Goal: Task Accomplishment & Management: Manage account settings

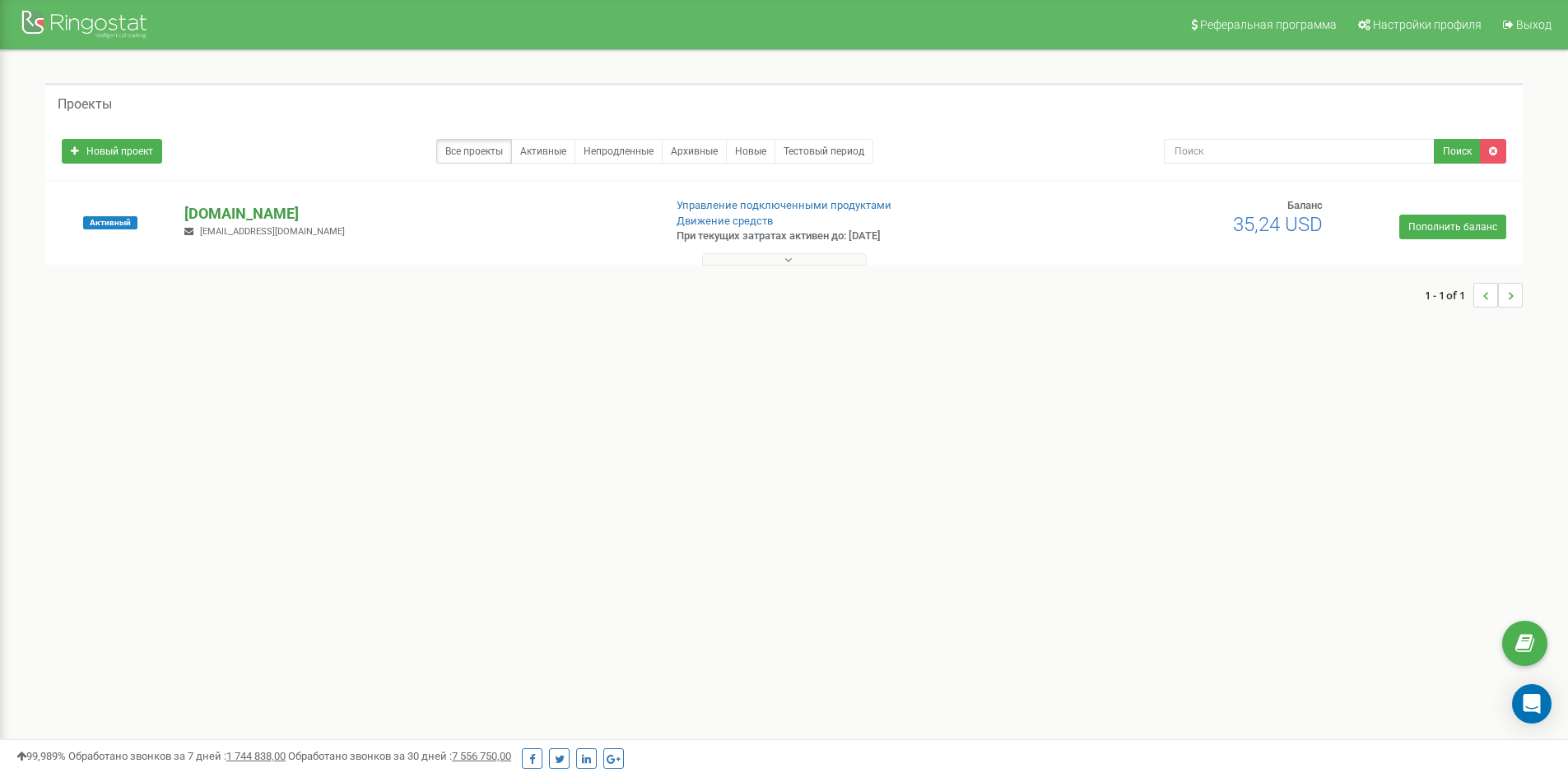
click at [211, 212] on p "[DOMAIN_NAME]" at bounding box center [417, 213] width 465 height 22
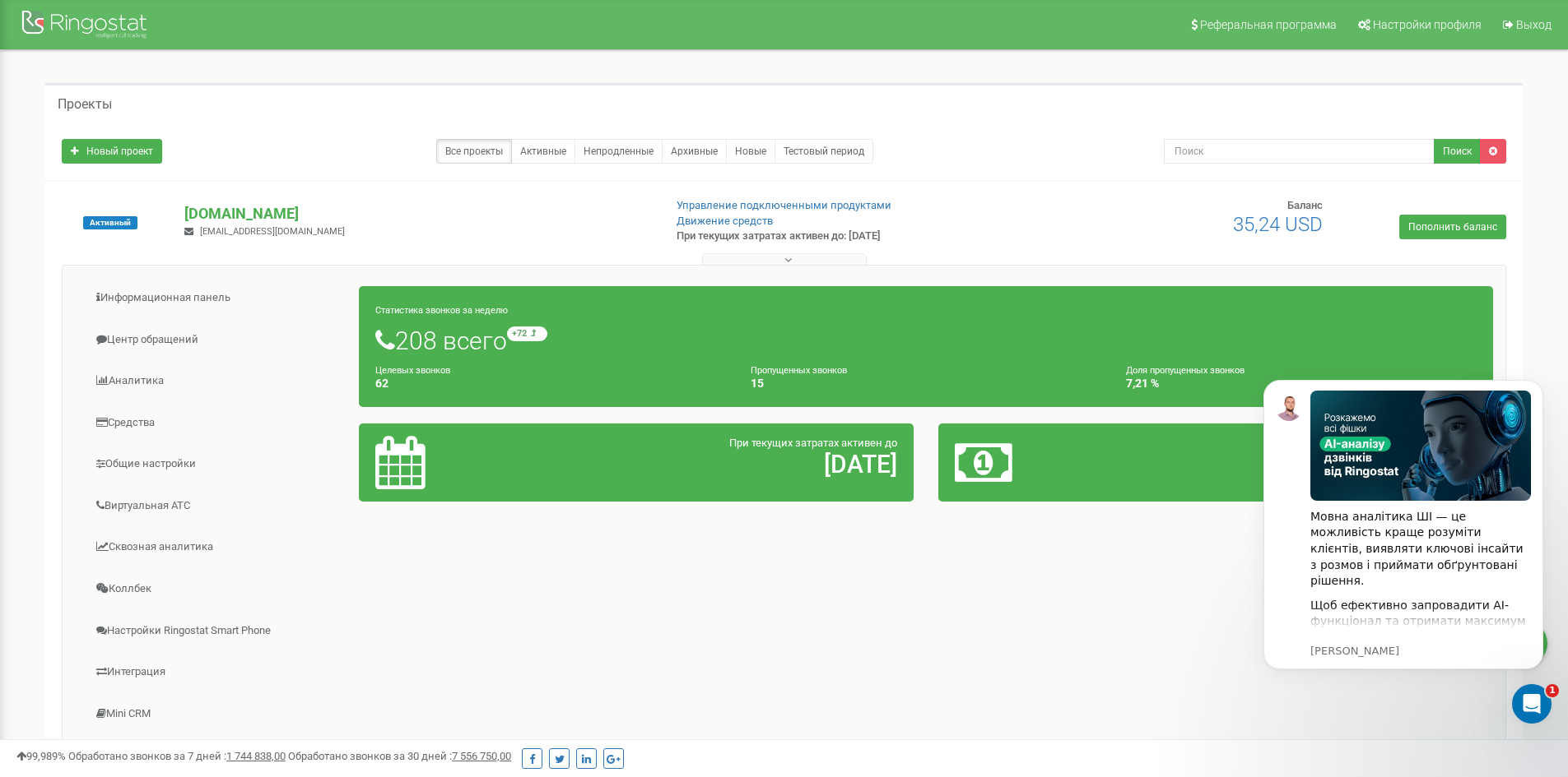
click at [890, 584] on div "Информационная панель Центр обращений Аналитика Средства" at bounding box center [784, 527] width 1444 height 525
click at [173, 391] on link "Аналитика" at bounding box center [217, 382] width 285 height 40
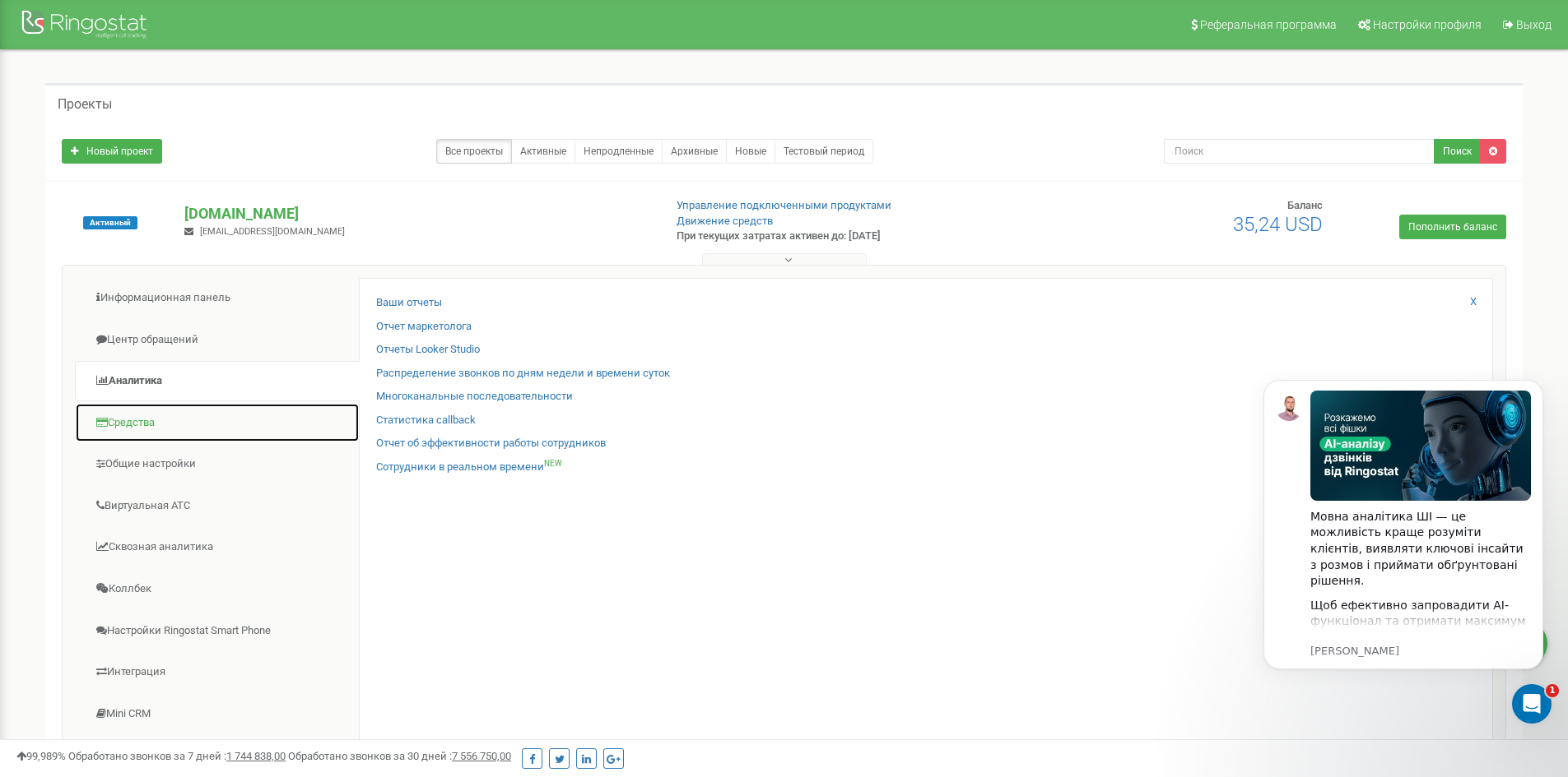
click at [146, 422] on link "Средства" at bounding box center [217, 423] width 285 height 40
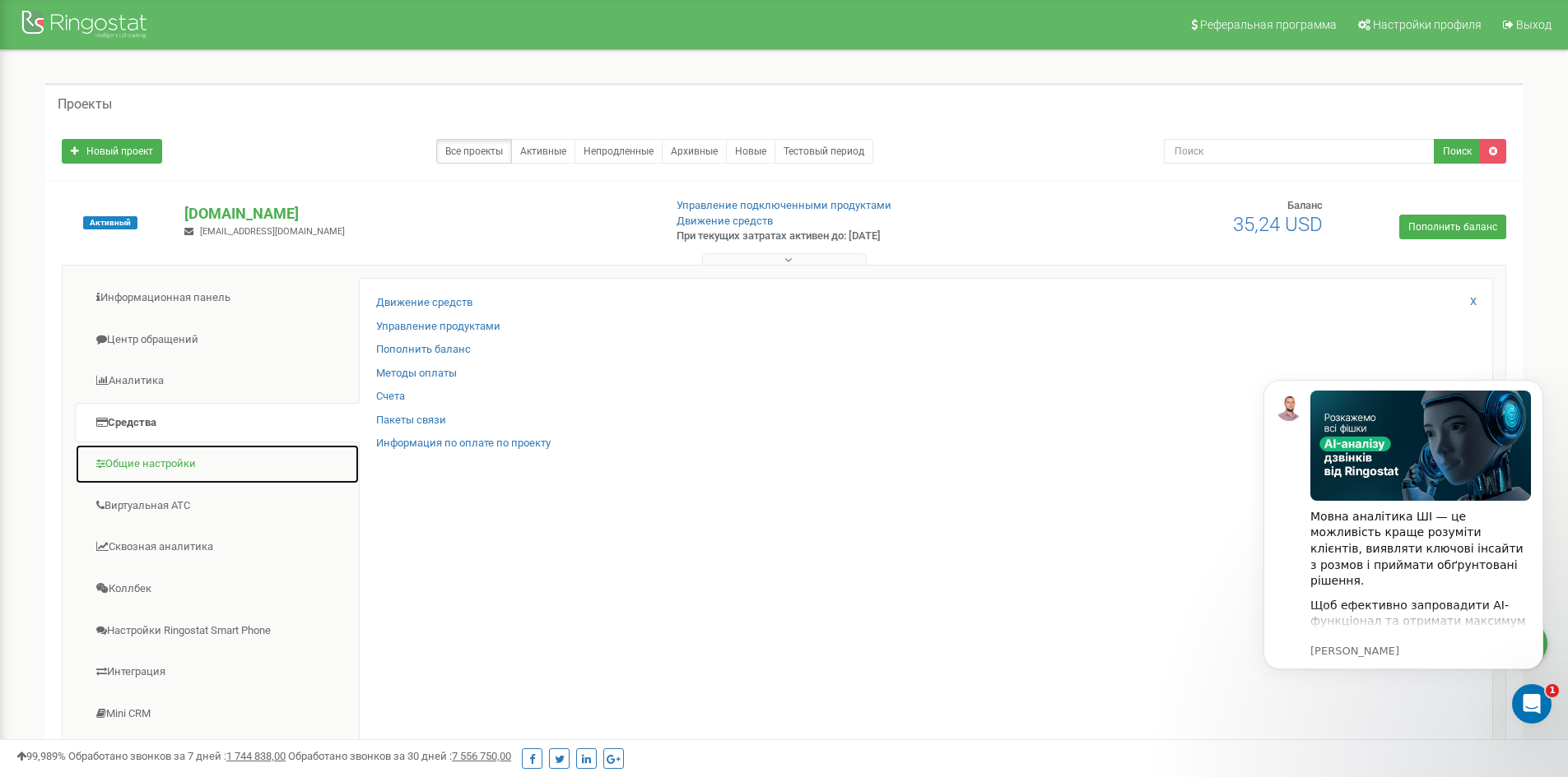
click at [165, 460] on link "Общие настройки" at bounding box center [217, 464] width 285 height 40
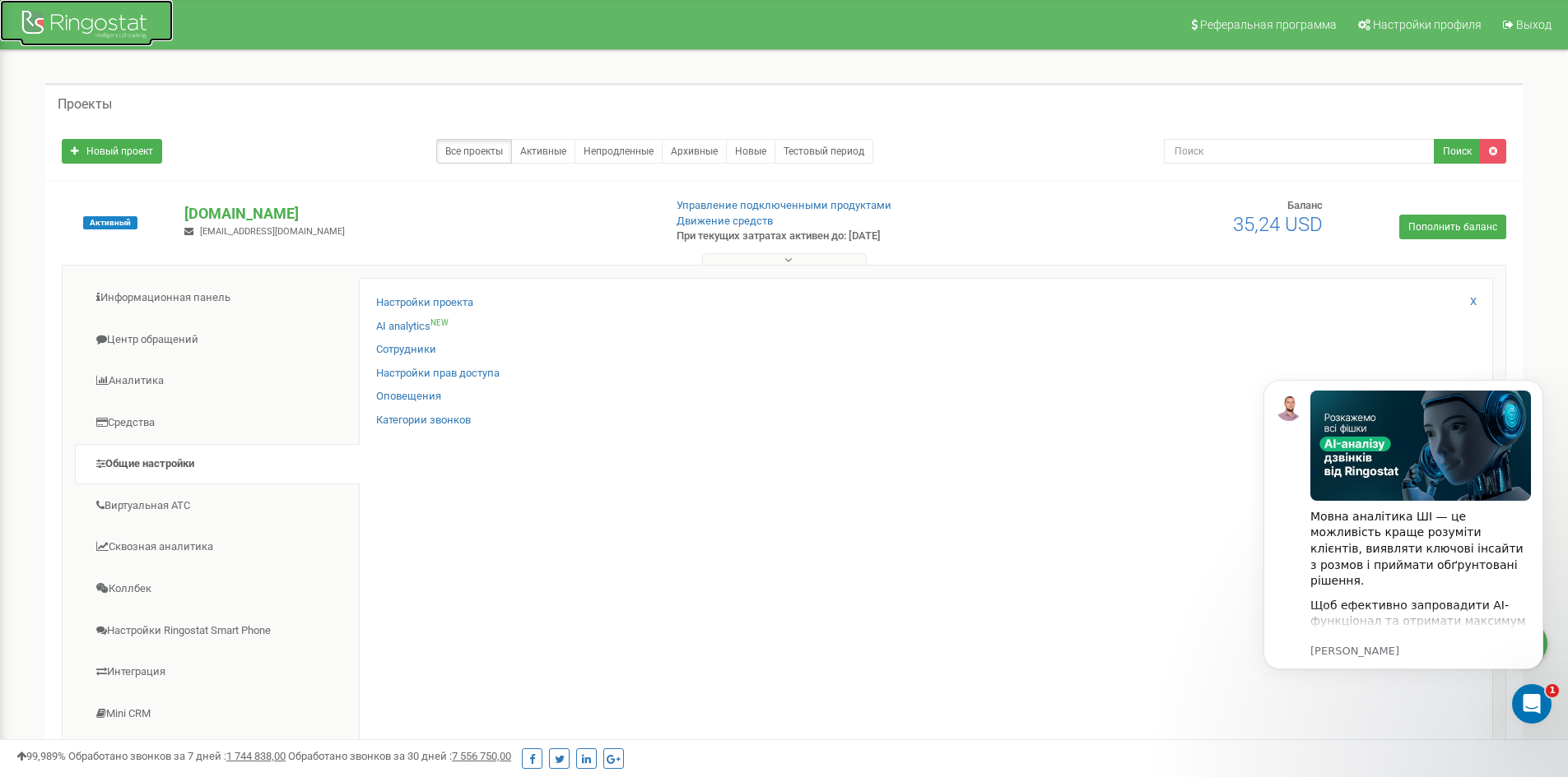
click at [69, 22] on div at bounding box center [86, 26] width 132 height 39
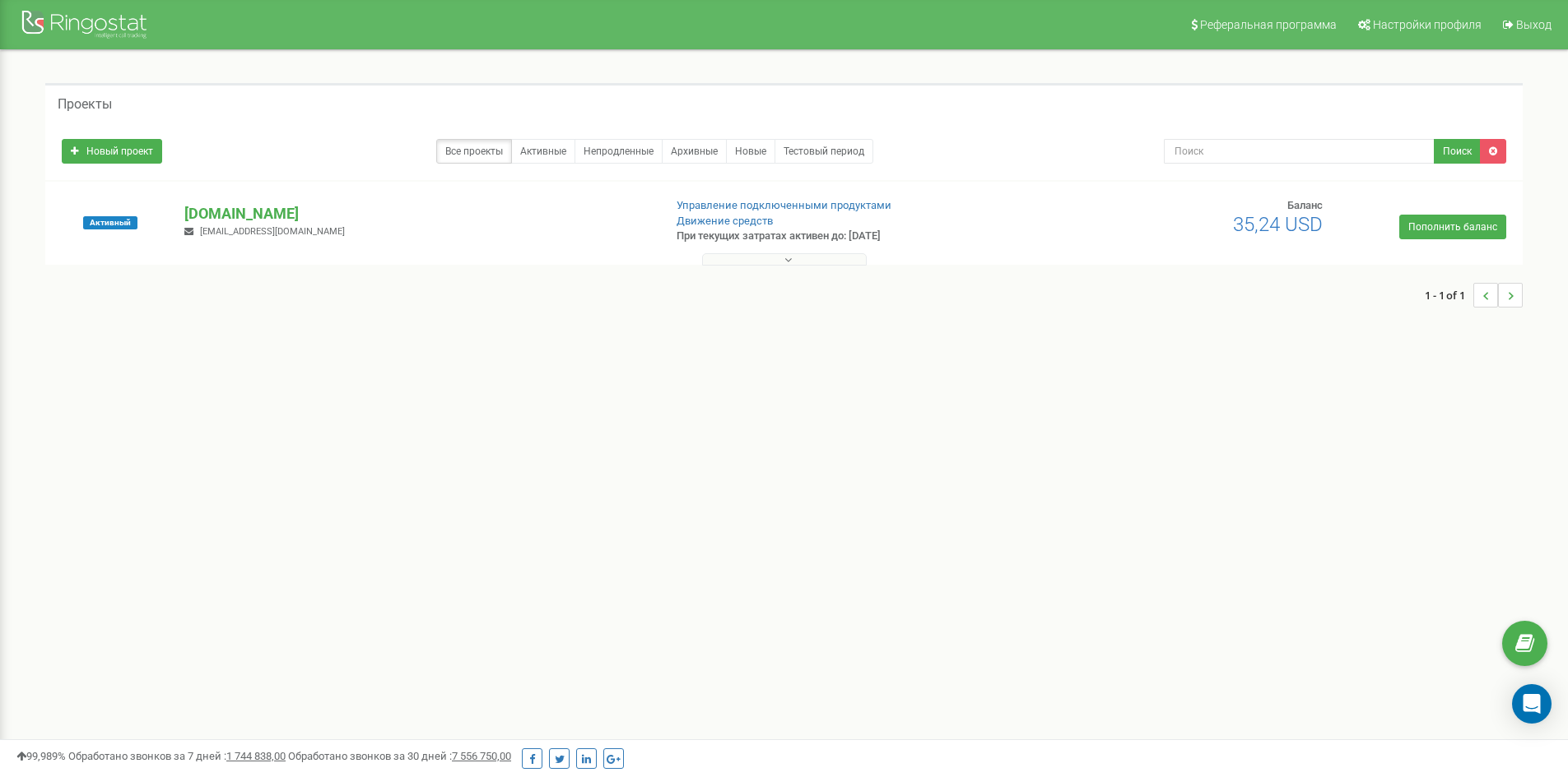
click at [831, 258] on button at bounding box center [784, 260] width 165 height 12
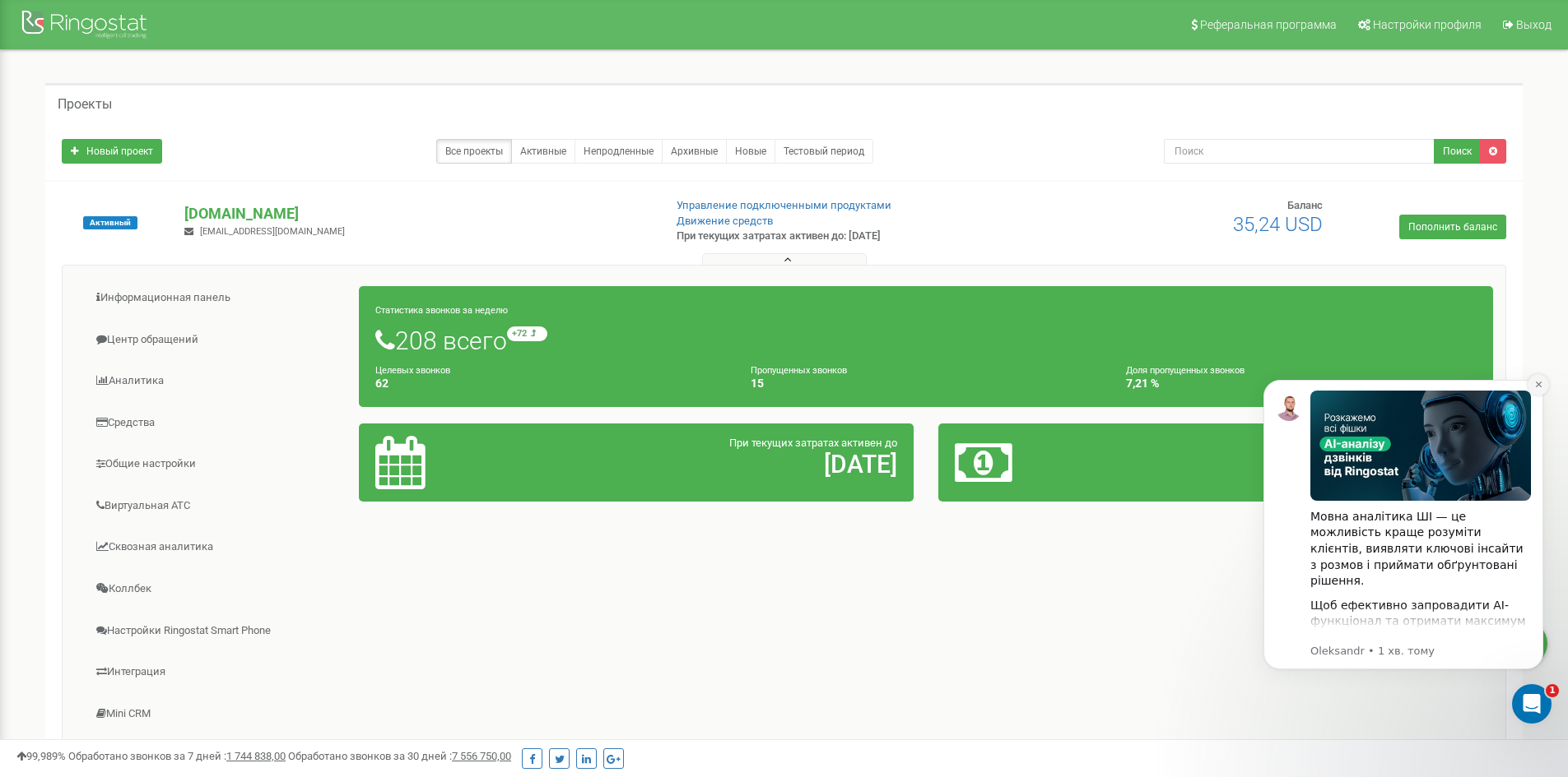
click at [1538, 386] on icon "Dismiss notification" at bounding box center [1538, 384] width 9 height 9
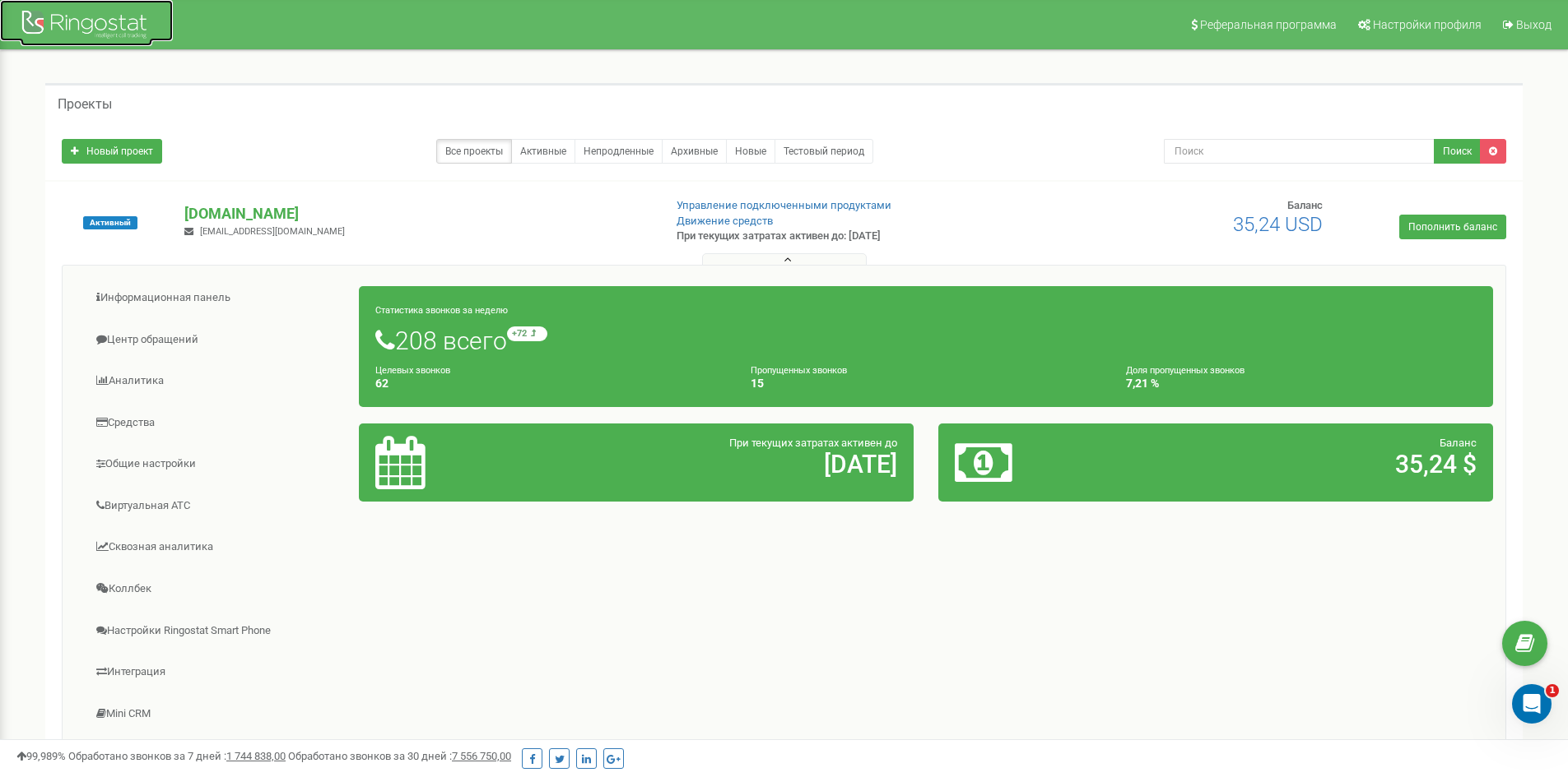
click at [81, 20] on div at bounding box center [86, 26] width 132 height 39
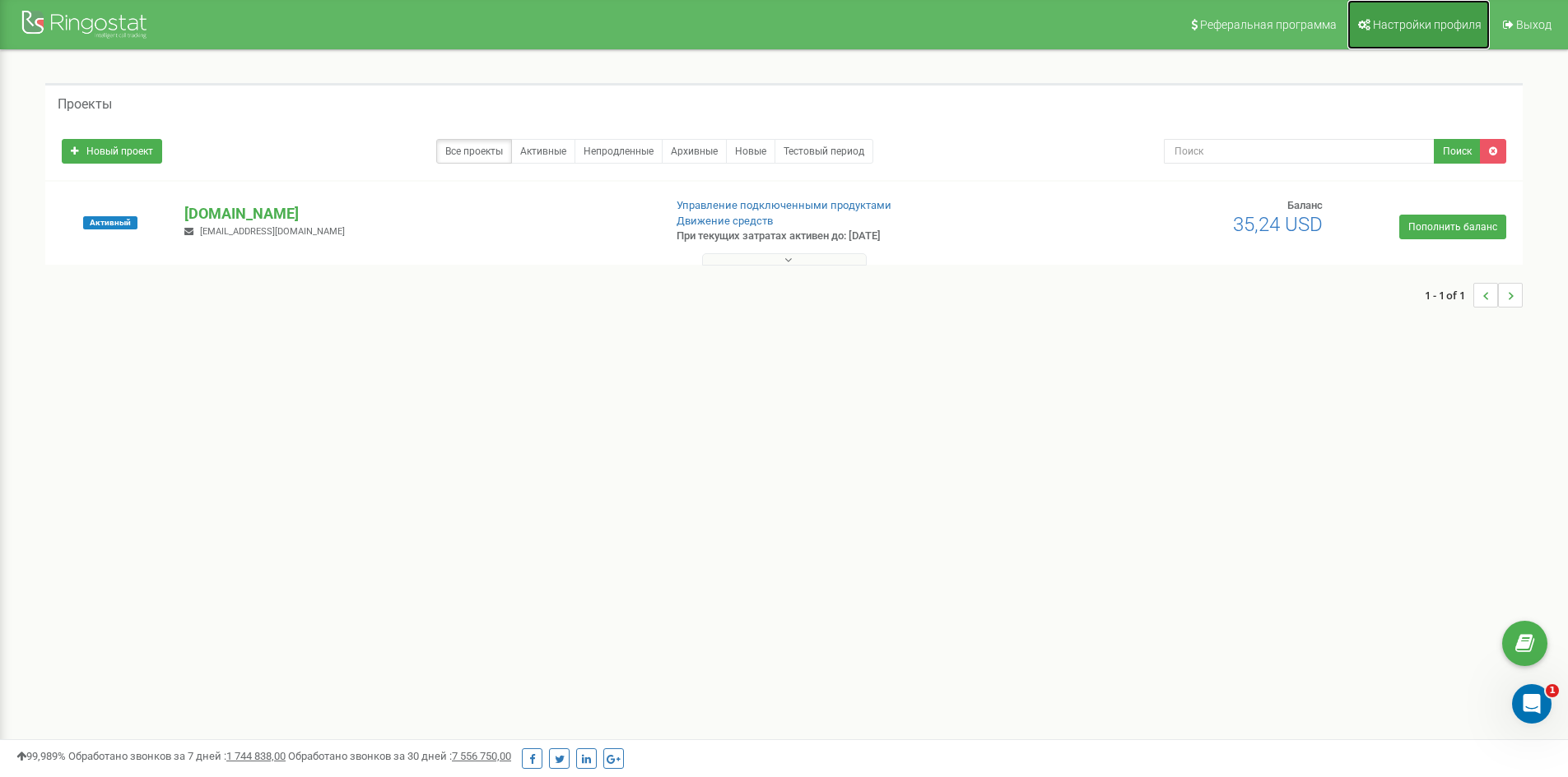
click at [1432, 20] on span "Настройки профиля" at bounding box center [1427, 24] width 109 height 13
